Goal: Task Accomplishment & Management: Manage account settings

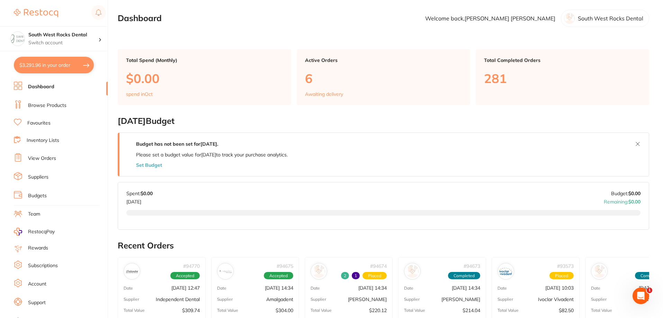
click at [281, 288] on p "[DATE] 14:34" at bounding box center [279, 288] width 28 height 6
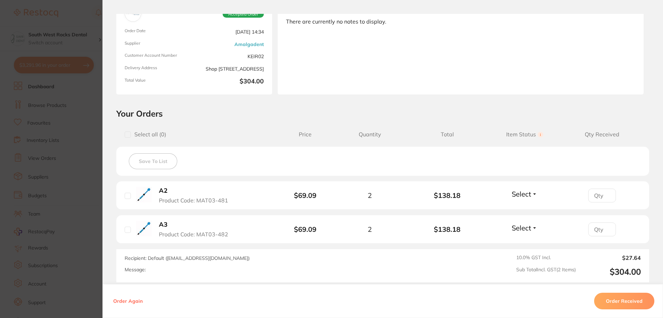
scroll to position [69, 0]
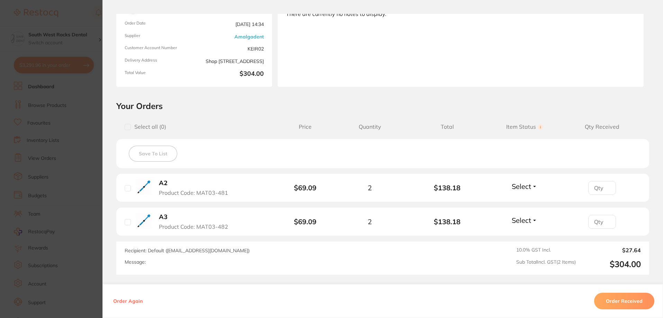
click at [531, 187] on button "Select" at bounding box center [524, 186] width 30 height 9
click at [525, 202] on span "Received" at bounding box center [525, 201] width 18 height 5
click at [531, 218] on button "Select" at bounding box center [524, 220] width 30 height 9
click at [526, 236] on span "Received" at bounding box center [525, 235] width 18 height 5
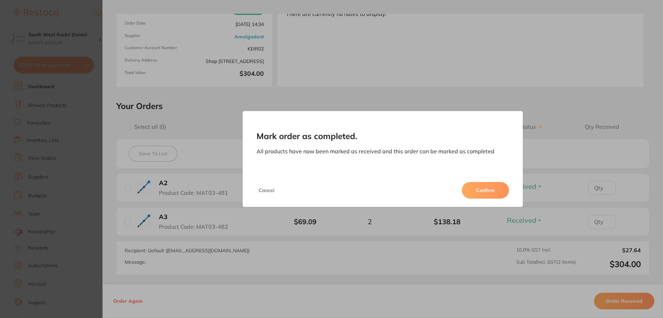
click at [496, 189] on button "Confirm" at bounding box center [485, 190] width 47 height 17
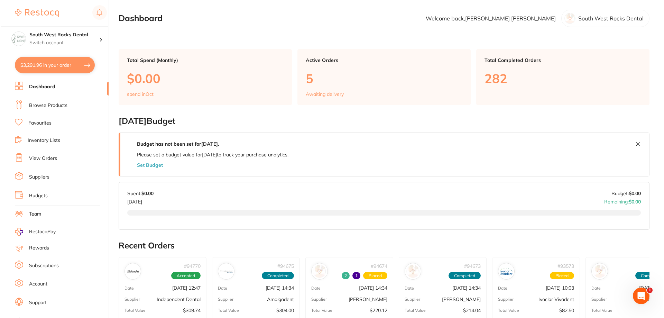
scroll to position [0, 0]
click at [28, 64] on button "$3,291.96 in your order" at bounding box center [54, 65] width 80 height 17
checkbox input "true"
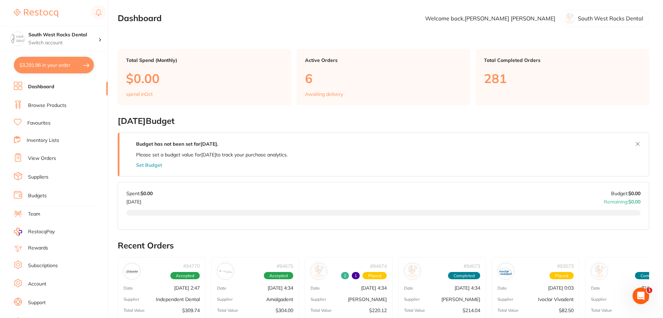
checkbox input "true"
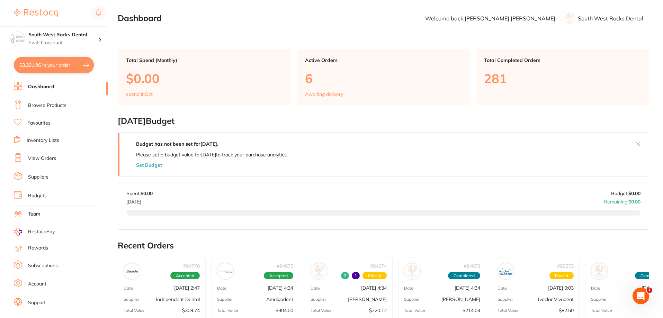
checkbox input "true"
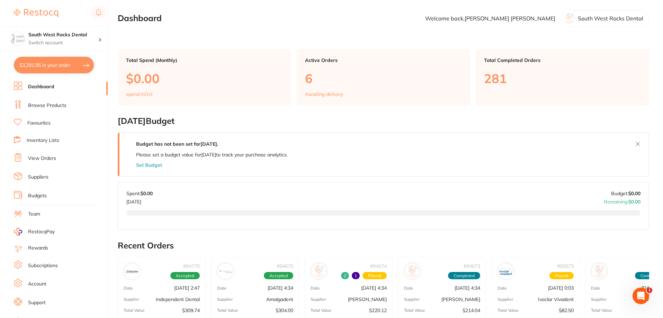
checkbox input "true"
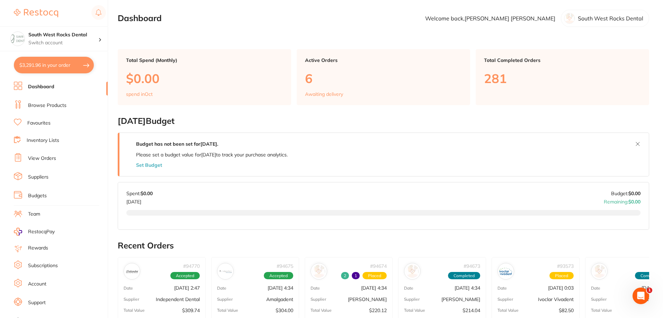
checkbox input "true"
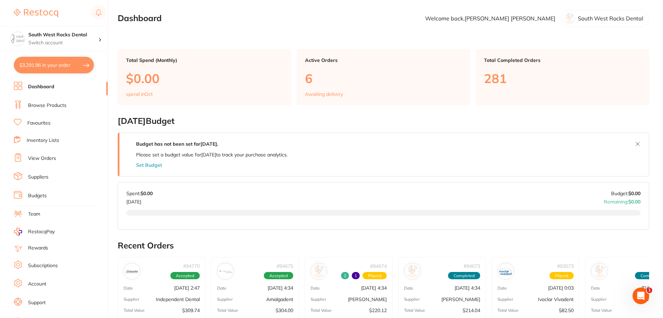
checkbox input "true"
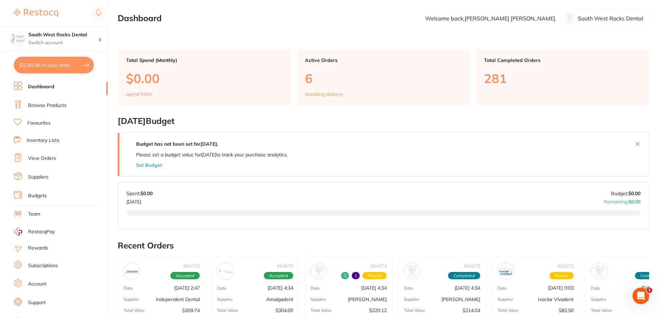
checkbox input "true"
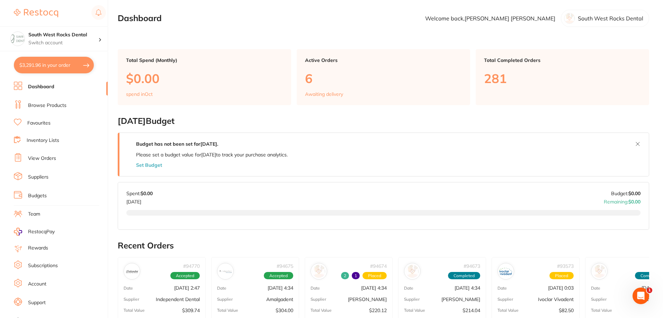
checkbox input "true"
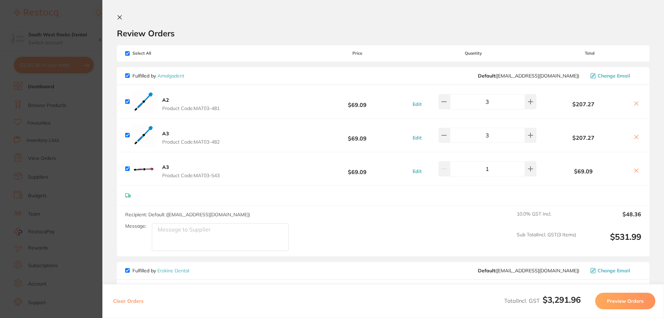
click at [123, 19] on button at bounding box center [121, 18] width 8 height 7
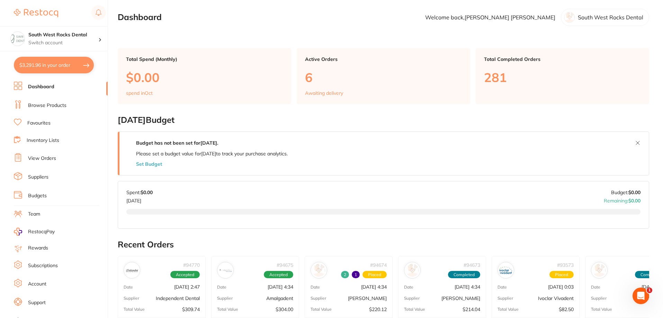
click at [56, 103] on link "Browse Products" at bounding box center [47, 105] width 38 height 7
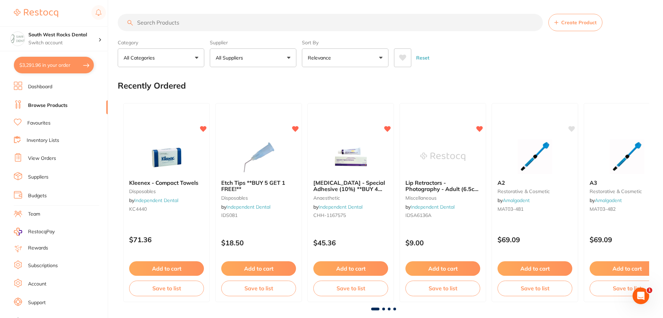
click at [189, 21] on input "search" at bounding box center [330, 22] width 425 height 17
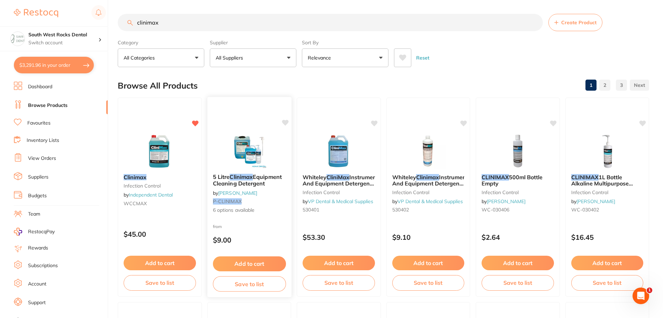
type input "clinimax"
click at [242, 178] on em "Clinimax" at bounding box center [240, 176] width 23 height 7
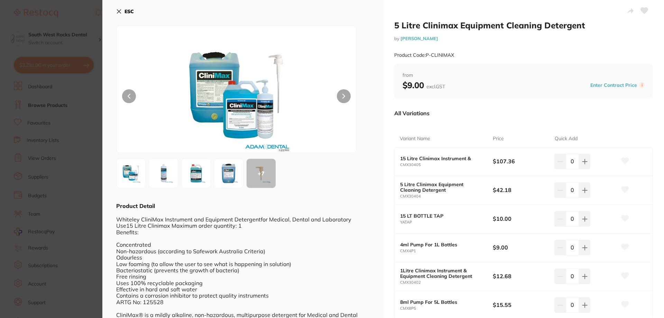
click at [121, 14] on button "ESC" at bounding box center [125, 12] width 18 height 12
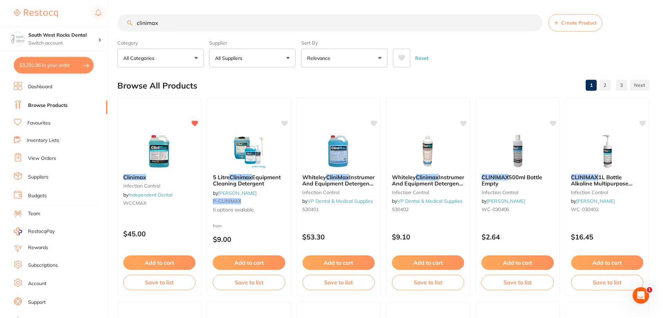
scroll to position [1, 0]
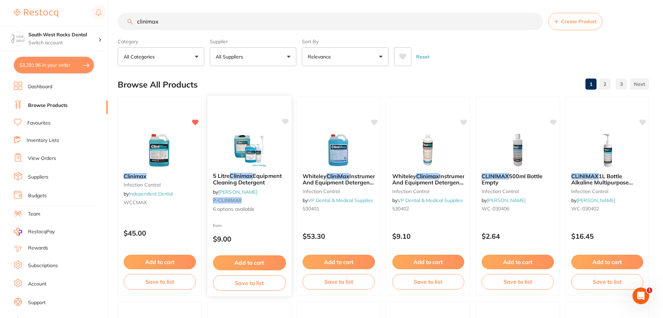
click at [254, 180] on span "Equipment Cleaning Detergent" at bounding box center [246, 178] width 69 height 13
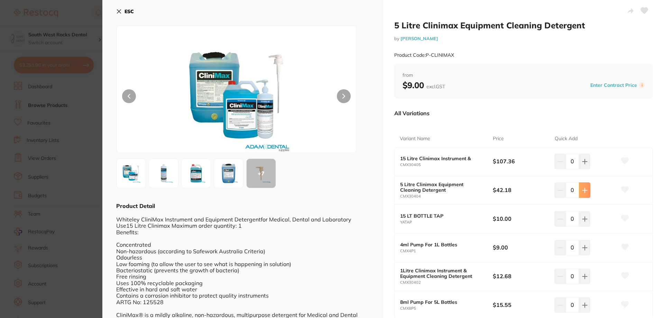
click at [587, 196] on button at bounding box center [584, 189] width 11 height 15
type input "1"
click at [623, 189] on icon at bounding box center [625, 190] width 7 height 6
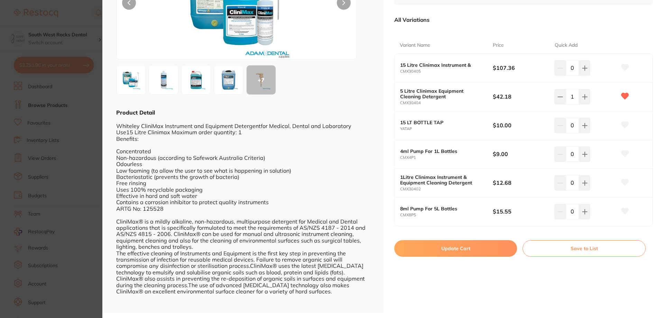
click at [464, 250] on button "Update Cart" at bounding box center [456, 248] width 123 height 17
checkbox input "false"
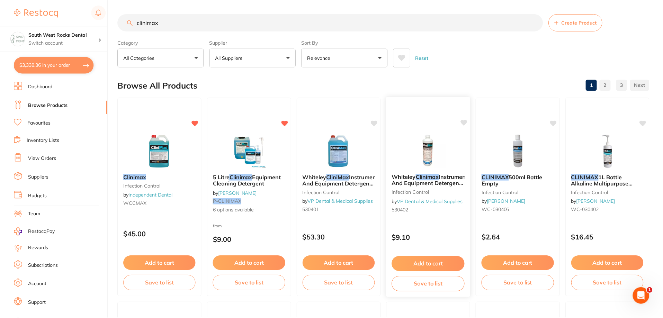
scroll to position [1, 0]
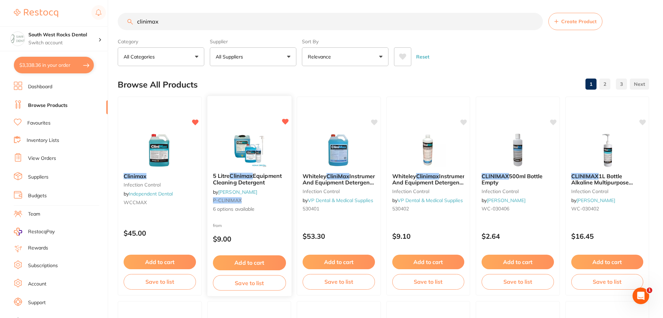
click at [239, 286] on button "Save to list" at bounding box center [248, 283] width 73 height 16
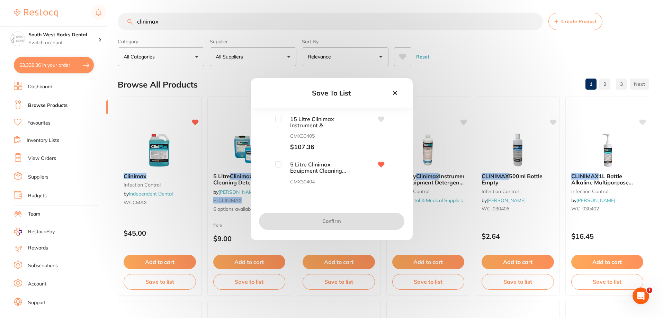
click at [275, 164] on input "checkbox" at bounding box center [278, 164] width 6 height 6
checkbox input "true"
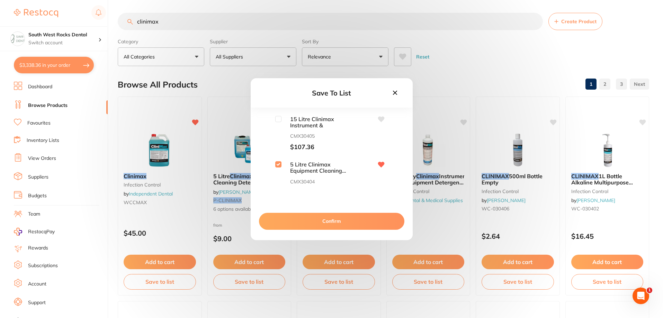
click at [328, 224] on button "Confirm" at bounding box center [331, 221] width 145 height 17
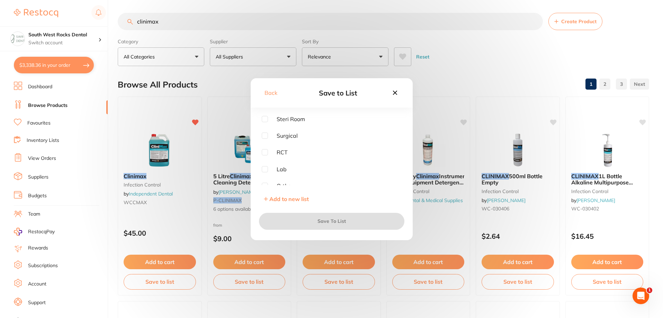
click at [393, 92] on icon at bounding box center [395, 93] width 8 height 8
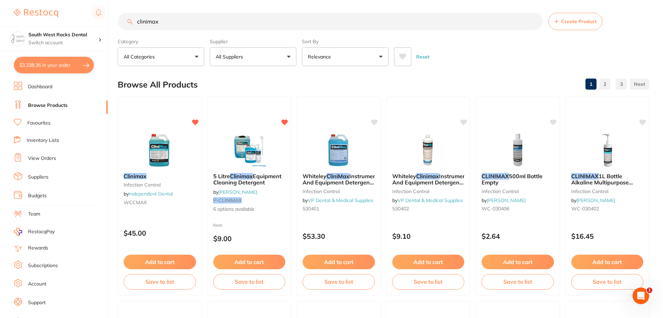
click at [46, 161] on link "View Orders" at bounding box center [42, 158] width 28 height 7
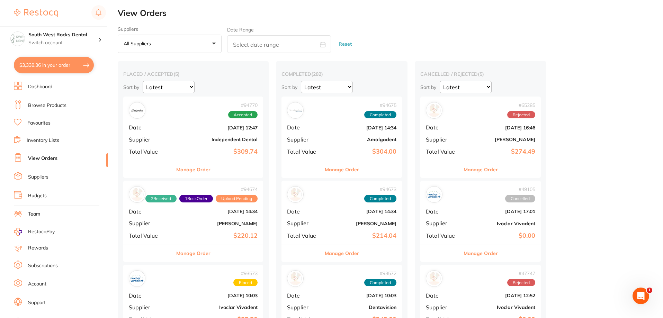
click at [202, 133] on div "# 94770 Accepted Date [DATE] 12:47 Supplier Independent Dental Total Value $309…" at bounding box center [193, 129] width 140 height 64
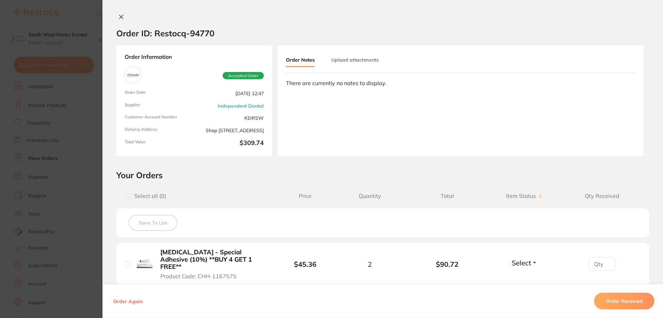
click at [120, 16] on icon at bounding box center [121, 17] width 6 height 6
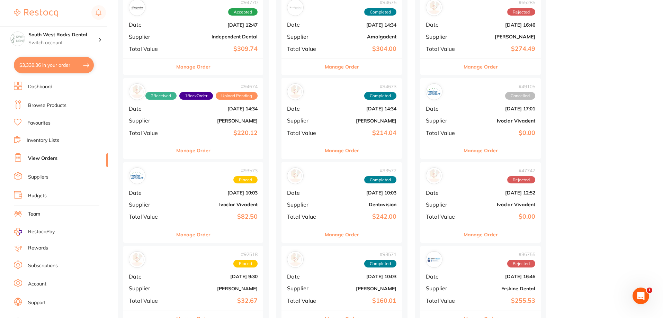
scroll to position [104, 0]
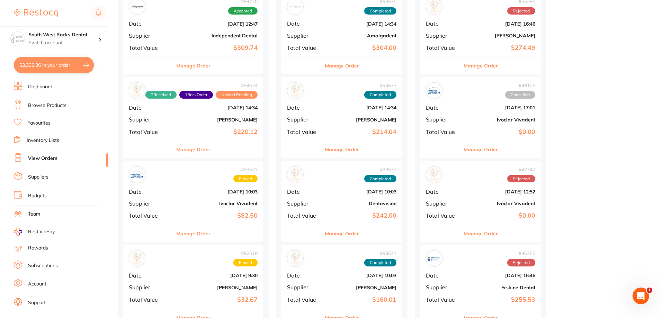
click at [200, 116] on div "# 94674 2 Received 1 Back Order Upload Pending Date [DATE] 14:34 Supplier [PERS…" at bounding box center [193, 109] width 140 height 64
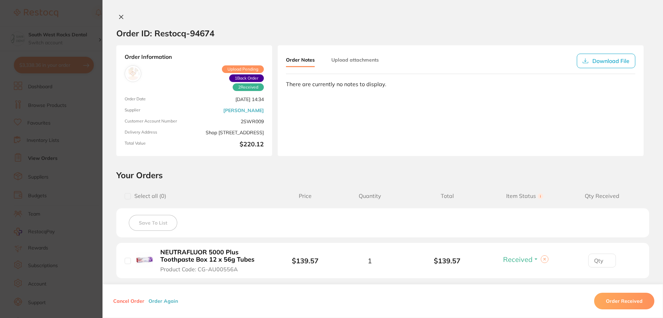
click at [121, 16] on icon at bounding box center [121, 17] width 6 height 6
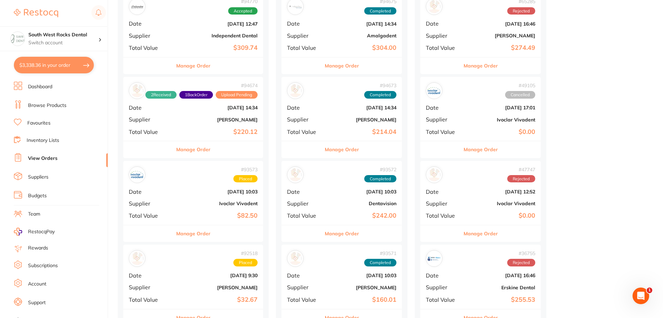
click at [197, 202] on b "Ivoclar Vivadent" at bounding box center [216, 204] width 82 height 6
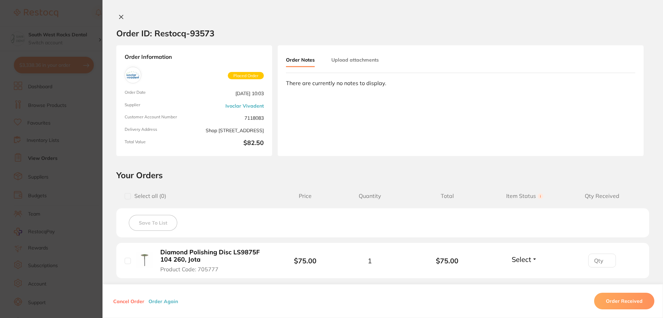
click at [119, 16] on icon at bounding box center [121, 17] width 6 height 6
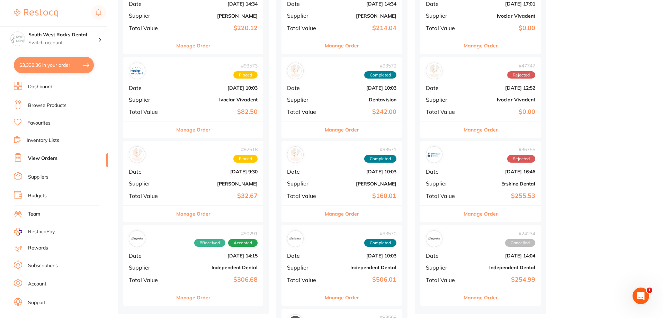
click at [206, 188] on div "# 92518 Placed Date [DATE] 9:30 Supplier [PERSON_NAME] Total Value $32.67" at bounding box center [193, 173] width 140 height 64
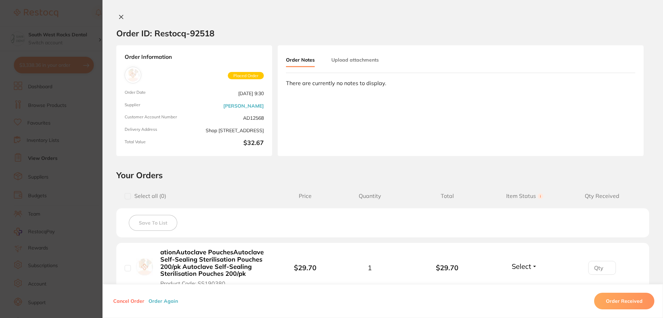
click at [119, 18] on icon at bounding box center [121, 17] width 6 height 6
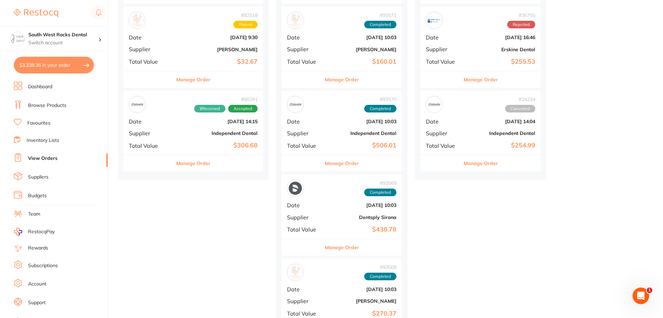
scroll to position [346, 0]
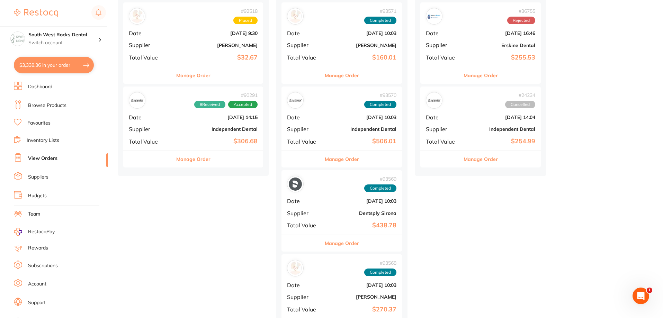
click at [212, 127] on b "Independent Dental" at bounding box center [216, 129] width 82 height 6
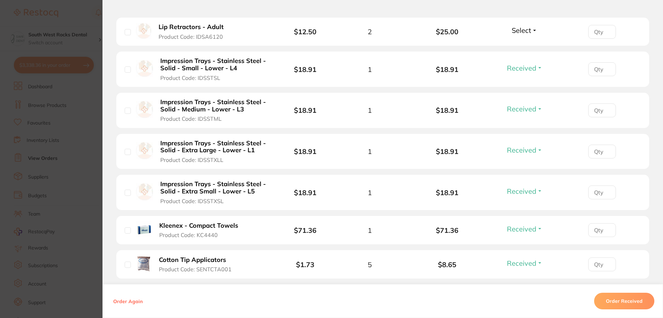
scroll to position [208, 0]
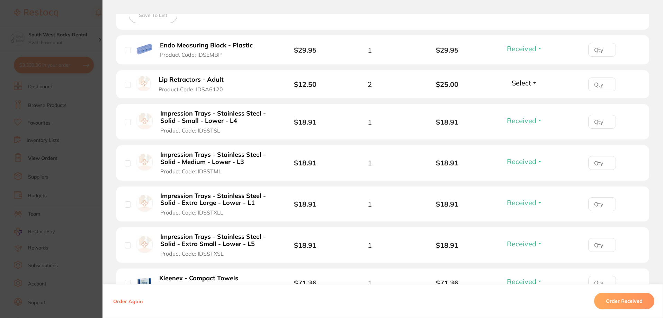
click at [530, 83] on button "Select" at bounding box center [524, 83] width 30 height 9
click at [529, 107] on span "Back Order" at bounding box center [524, 108] width 21 height 5
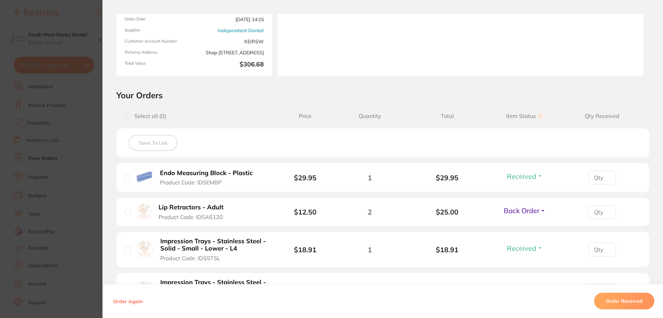
scroll to position [0, 0]
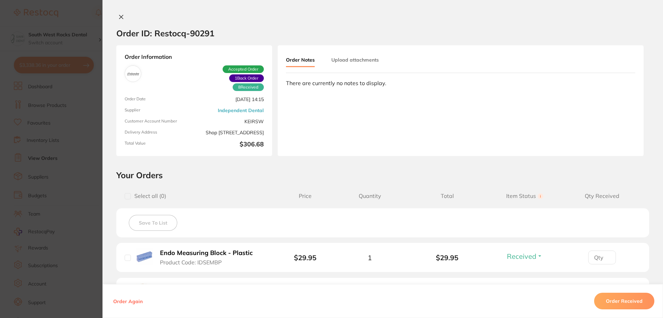
click at [121, 15] on icon at bounding box center [121, 17] width 4 height 4
